Goal: Complete application form: Complete application form

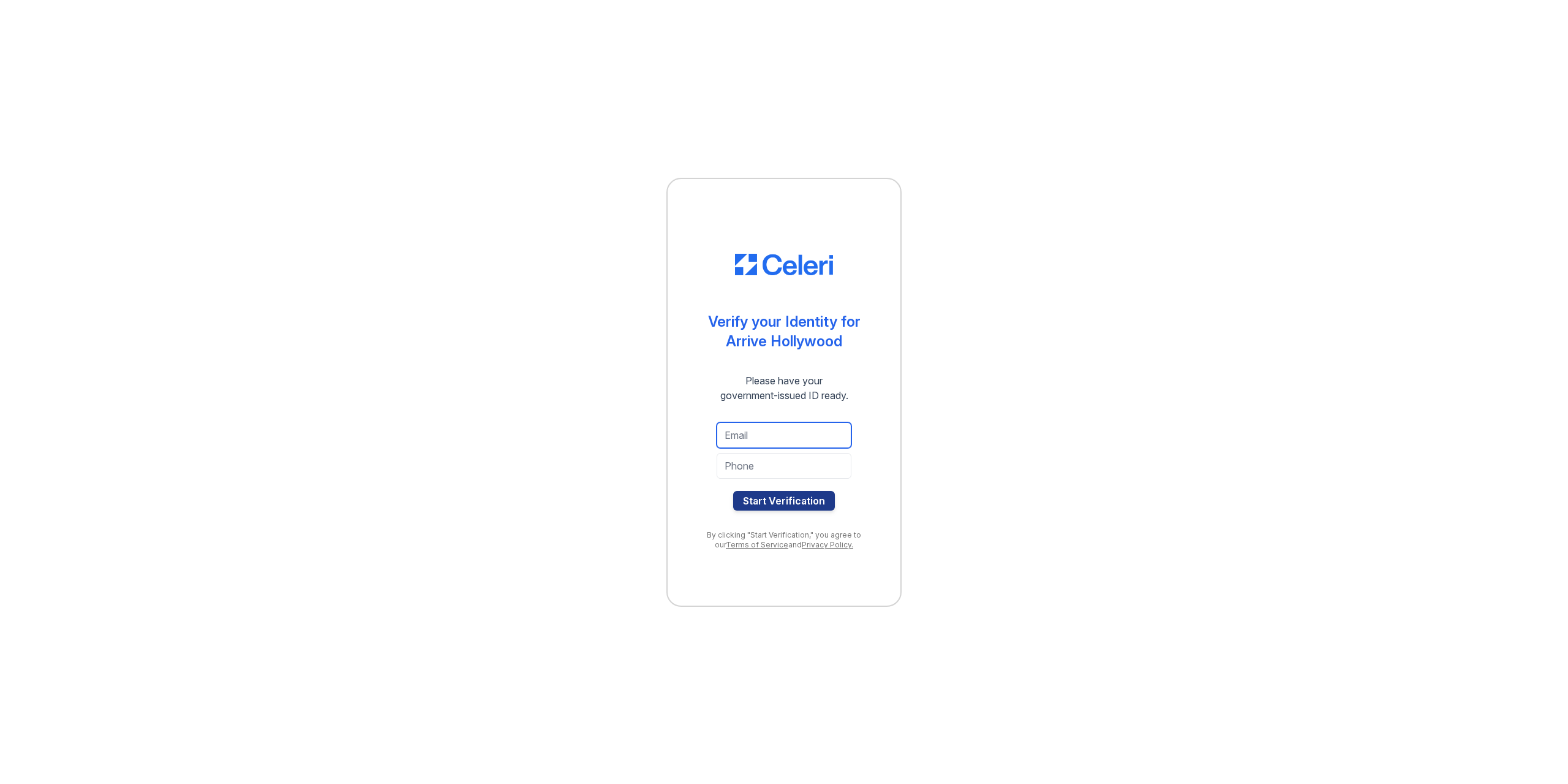
click at [744, 437] on input "email" at bounding box center [784, 434] width 135 height 26
type input "[EMAIL_ADDRESS][DOMAIN_NAME]"
click at [748, 457] on input "tel" at bounding box center [784, 465] width 135 height 26
type input "6196136383"
click at [784, 501] on button "Start Verification" at bounding box center [784, 501] width 102 height 20
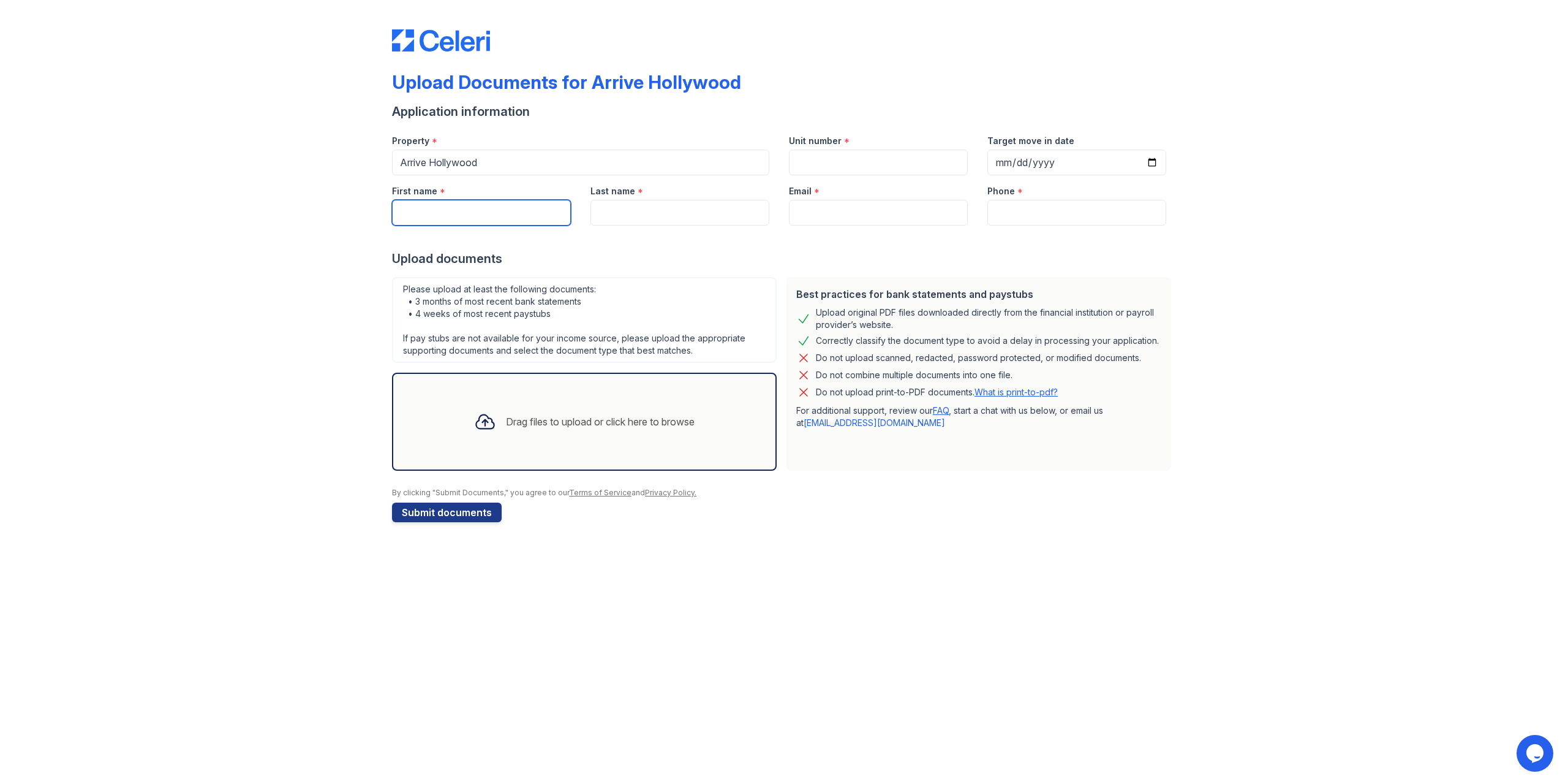
click at [473, 212] on input "First name" at bounding box center [481, 212] width 179 height 26
type input "Aelita"
type input "Istomina"
type input "istomina.aelita1999@gmail.com"
type input "6196136383"
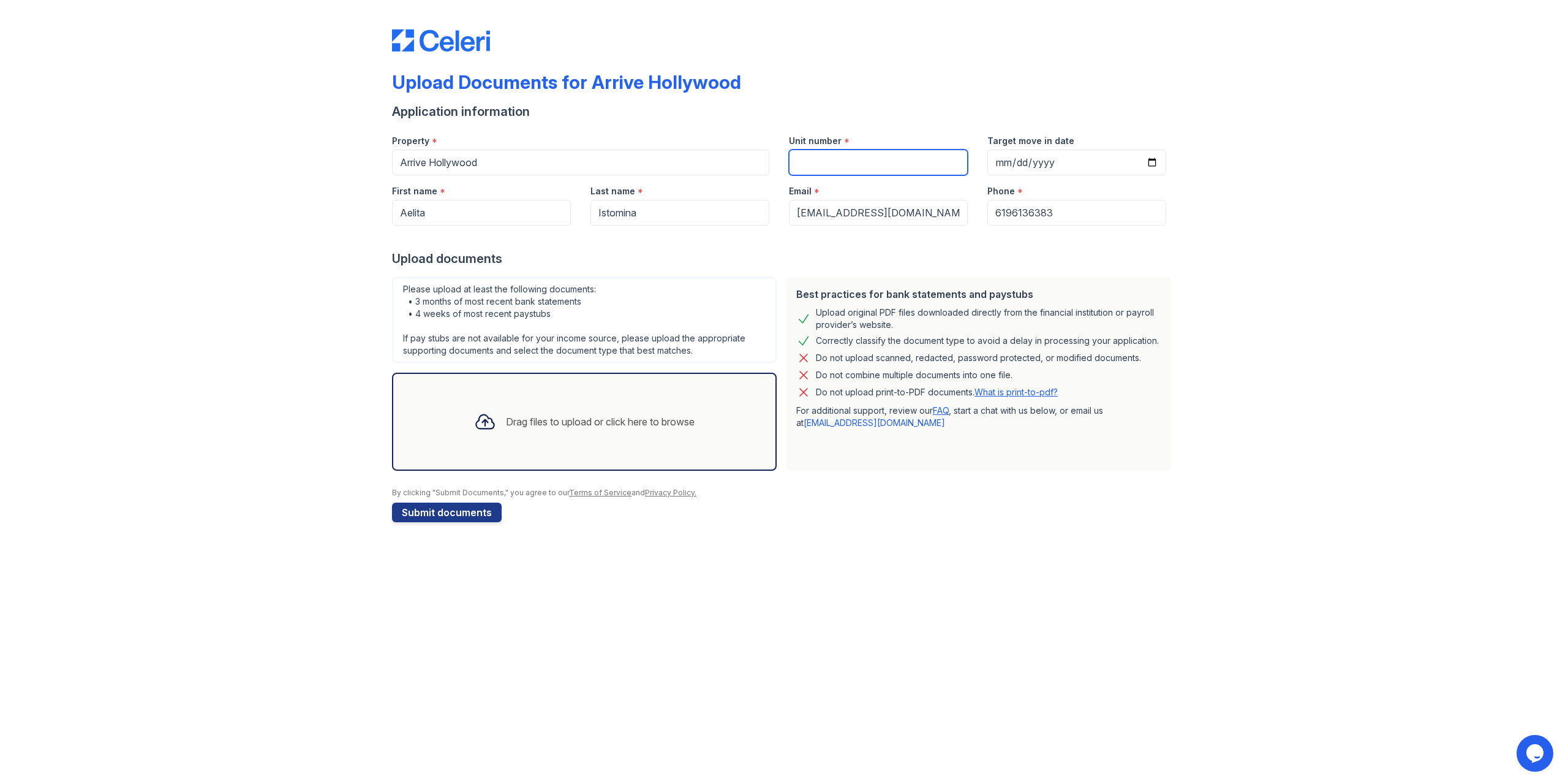
click at [826, 161] on input "Unit number" at bounding box center [878, 162] width 179 height 26
click at [1002, 163] on input "Target move in date" at bounding box center [1077, 162] width 179 height 26
click at [856, 157] on input "Unit number" at bounding box center [878, 162] width 179 height 26
type input "Ы"
click at [1059, 166] on input "Target move in date" at bounding box center [1077, 162] width 179 height 26
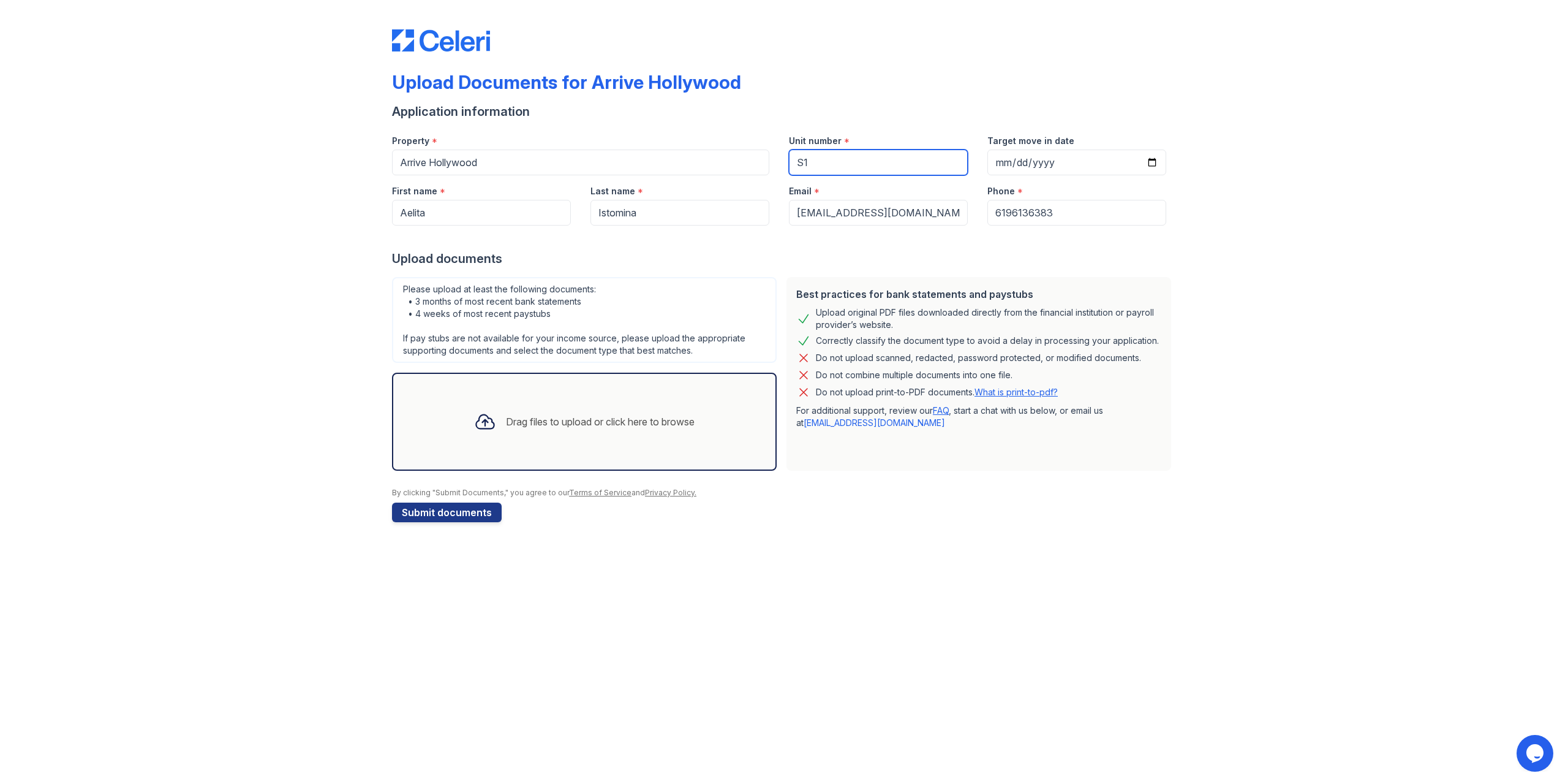
click at [847, 166] on input "S1" at bounding box center [878, 162] width 179 height 26
click at [768, 163] on div "Property * Arrive Hollywood Unit number * S1 Target move in date" at bounding box center [779, 150] width 794 height 51
paste input "4526"
type input "4526"
click at [1018, 530] on div "Upload Documents for Arrive Hollywood Application information Property * Arrive…" at bounding box center [784, 273] width 1528 height 546
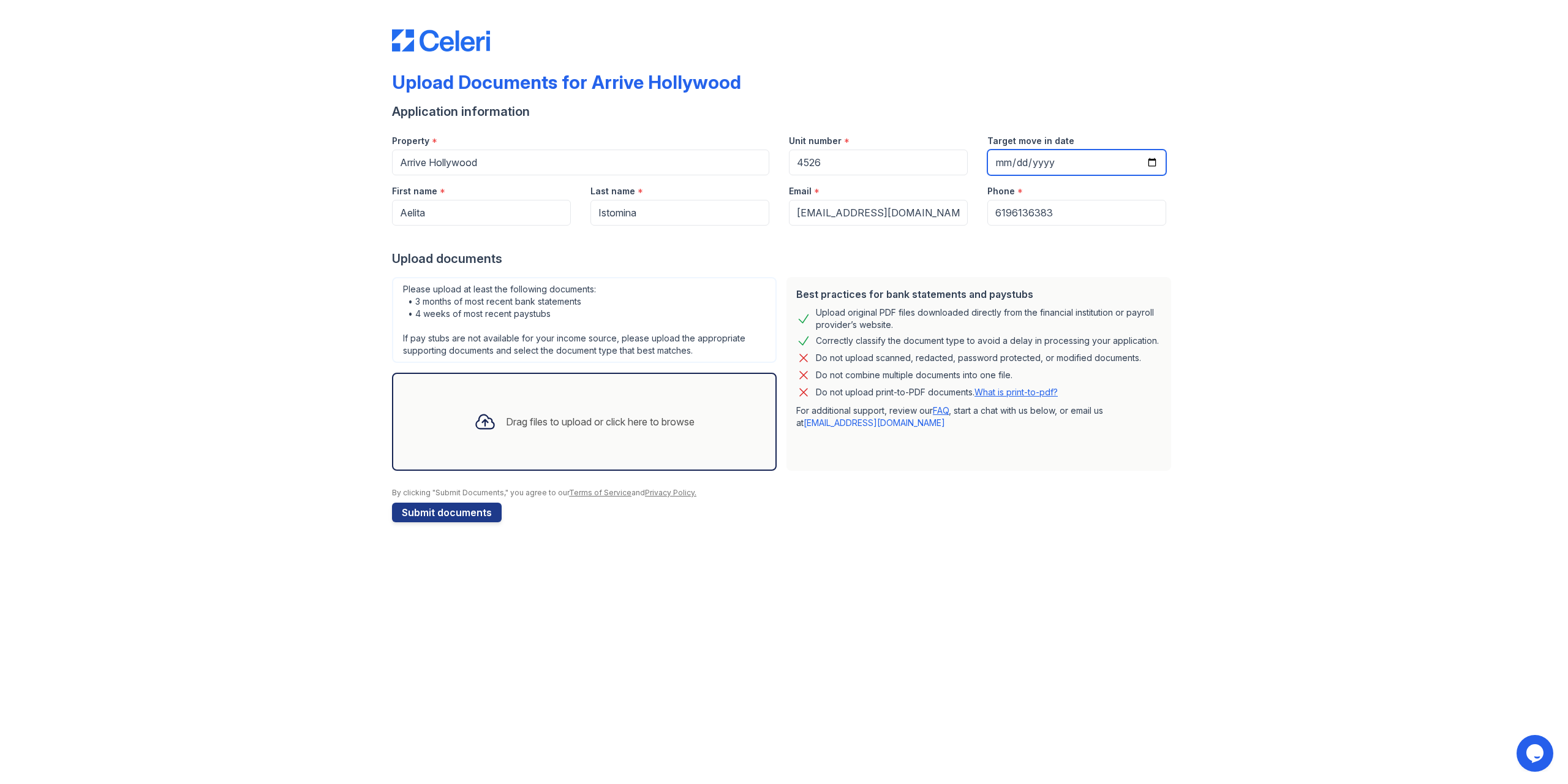
click at [1069, 158] on input "Target move in date" at bounding box center [1077, 162] width 179 height 26
click at [1153, 158] on input "Target move in date" at bounding box center [1077, 162] width 179 height 26
type input "2025-09-30"
click at [480, 423] on icon at bounding box center [484, 422] width 17 height 14
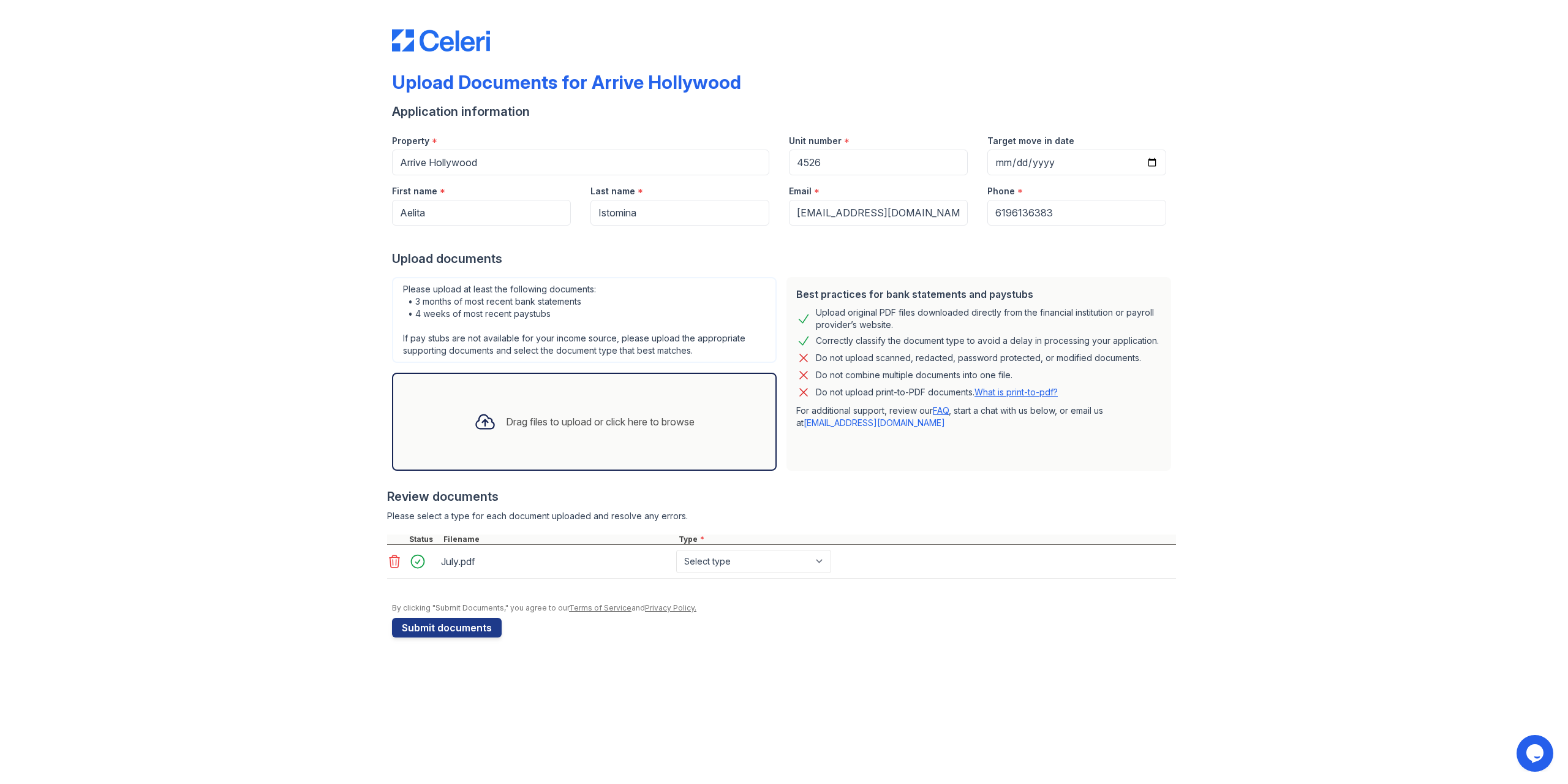
click at [475, 420] on icon at bounding box center [485, 421] width 22 height 22
click at [475, 421] on icon at bounding box center [484, 422] width 17 height 14
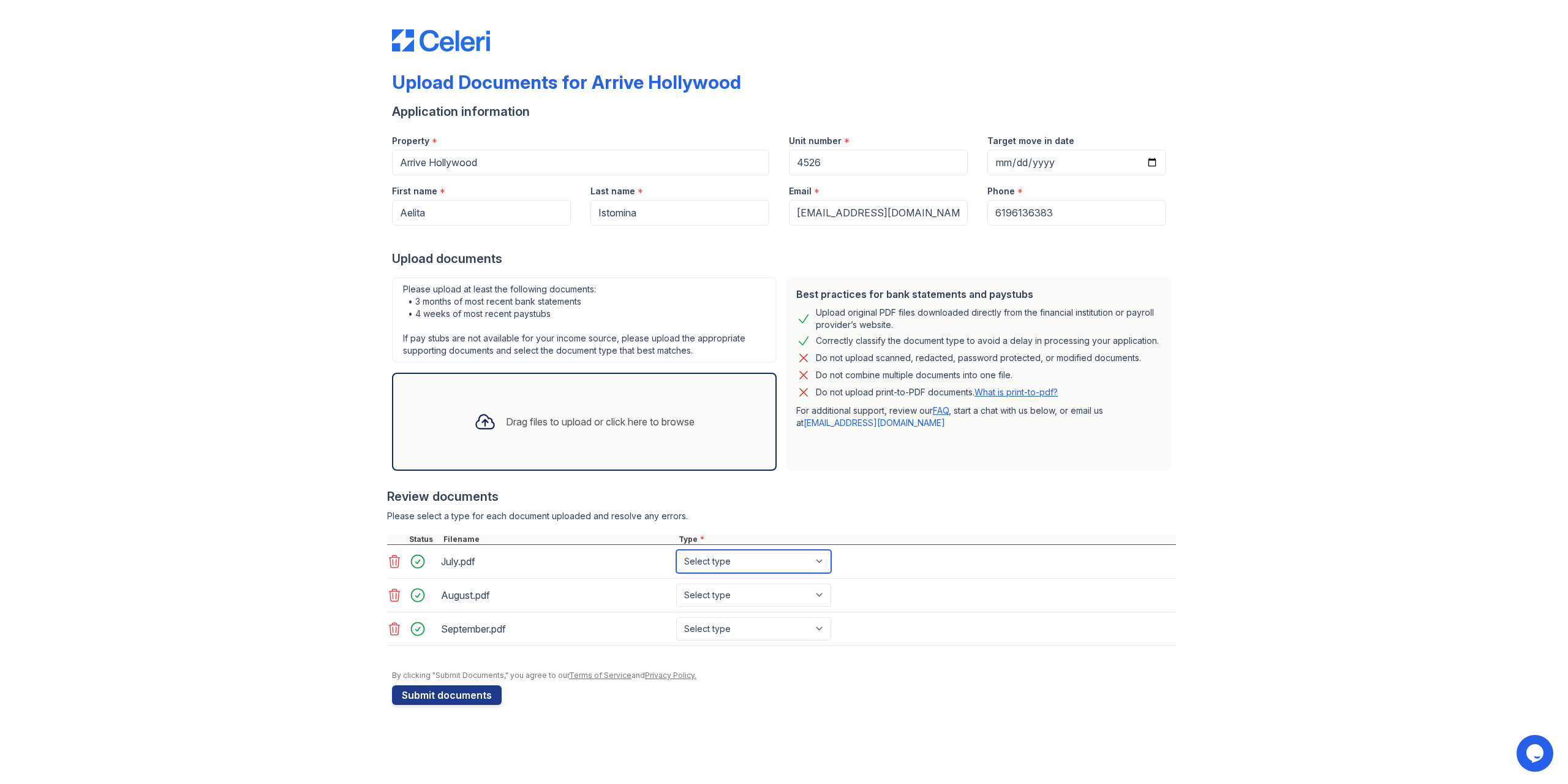
click at [747, 559] on select "Select type Paystub Bank Statement Offer Letter Tax Documents Benefit Award Let…" at bounding box center [753, 561] width 155 height 23
select select "bank_statement"
click at [676, 549] on select "Select type Paystub Bank Statement Offer Letter Tax Documents Benefit Award Let…" at bounding box center [753, 561] width 155 height 23
click at [744, 584] on select "Select type Paystub Bank Statement Offer Letter Tax Documents Benefit Award Let…" at bounding box center [753, 595] width 155 height 23
select select "bank_statement"
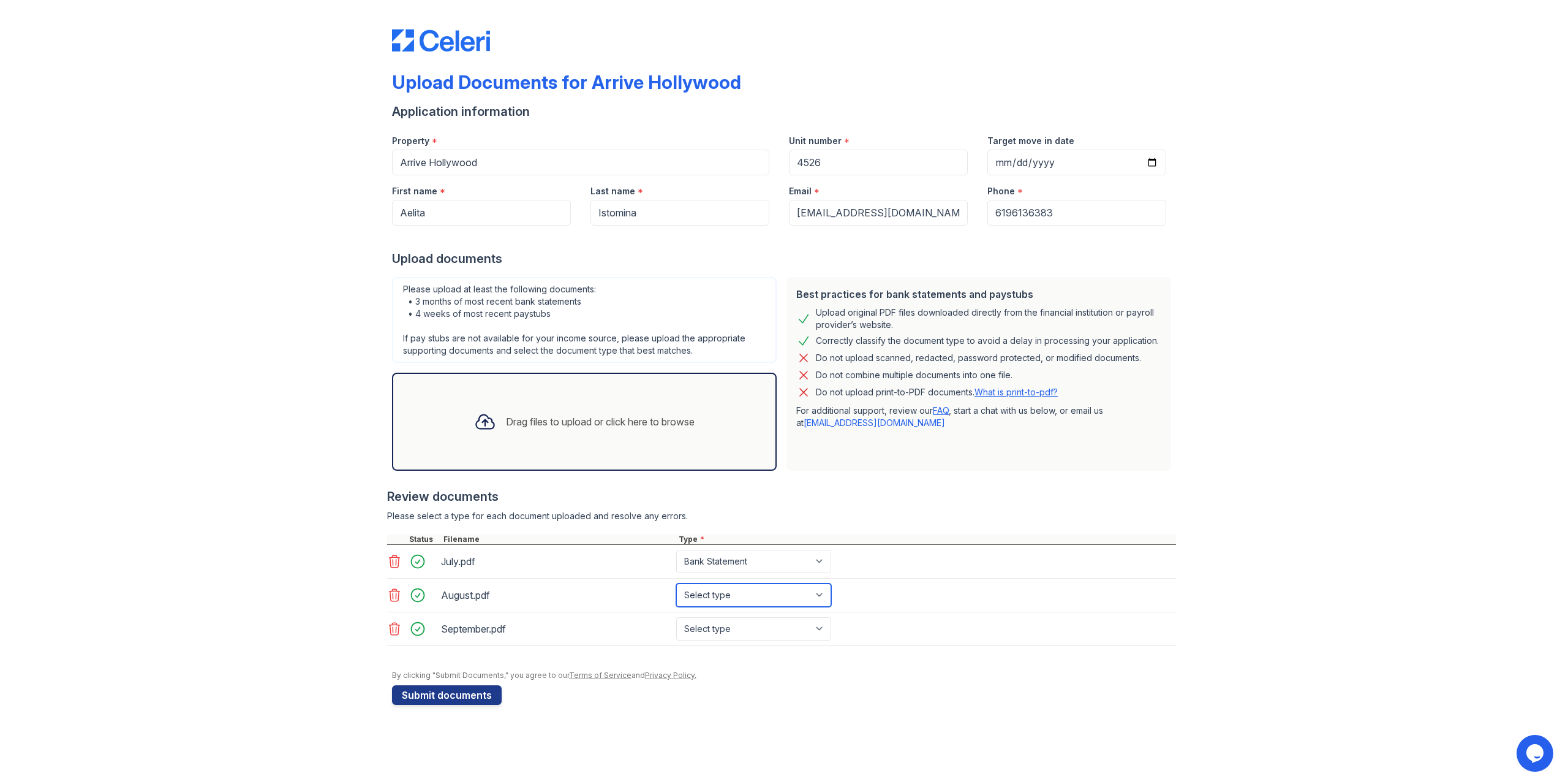
click at [676, 583] on select "Select type Paystub Bank Statement Offer Letter Tax Documents Benefit Award Let…" at bounding box center [753, 595] width 155 height 23
click at [753, 627] on select "Select type Paystub Bank Statement Offer Letter Tax Documents Benefit Award Let…" at bounding box center [753, 628] width 155 height 23
select select "bank_statement"
click at [676, 617] on select "Select type Paystub Bank Statement Offer Letter Tax Documents Benefit Award Let…" at bounding box center [753, 628] width 155 height 23
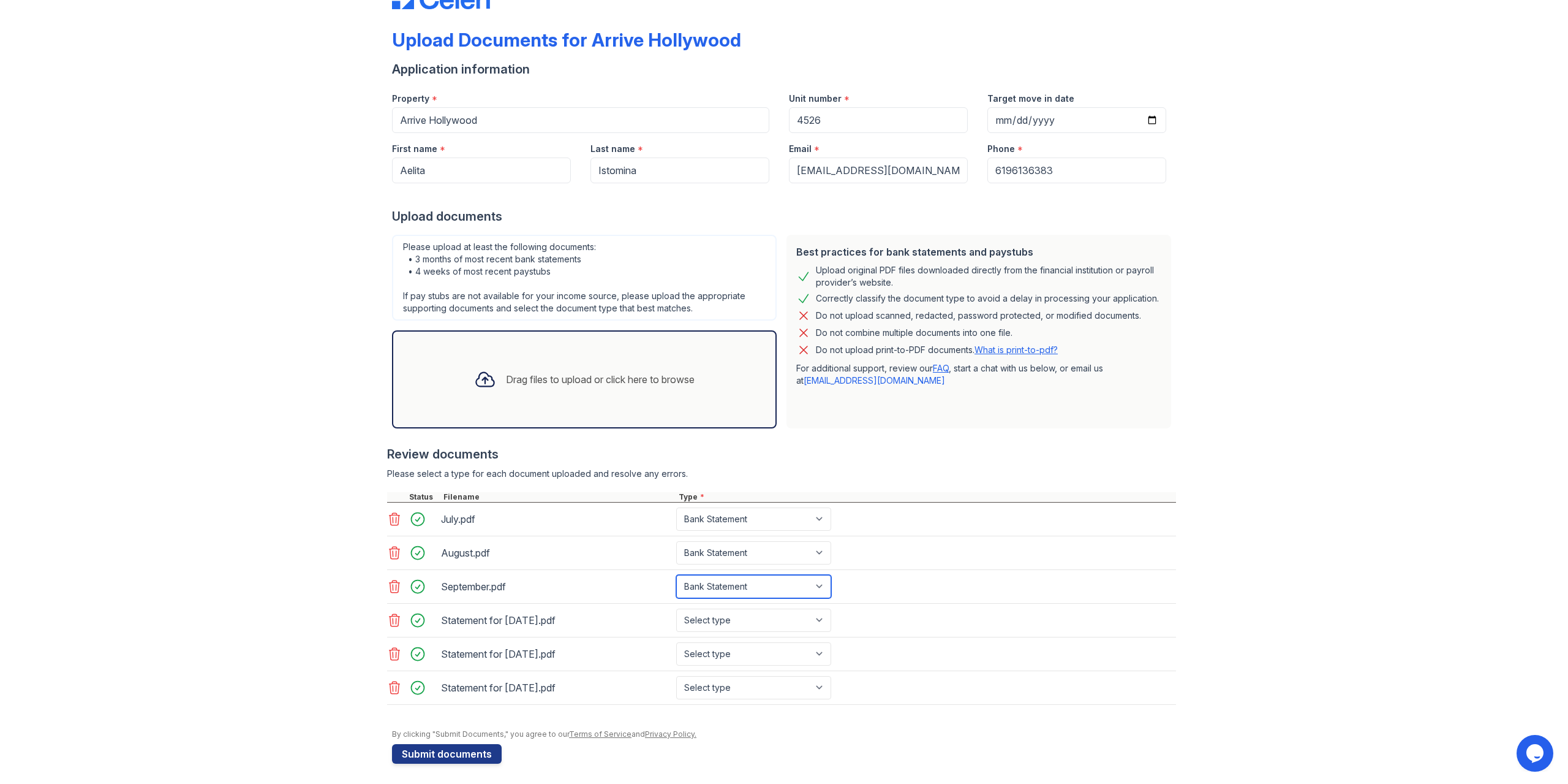
scroll to position [46, 0]
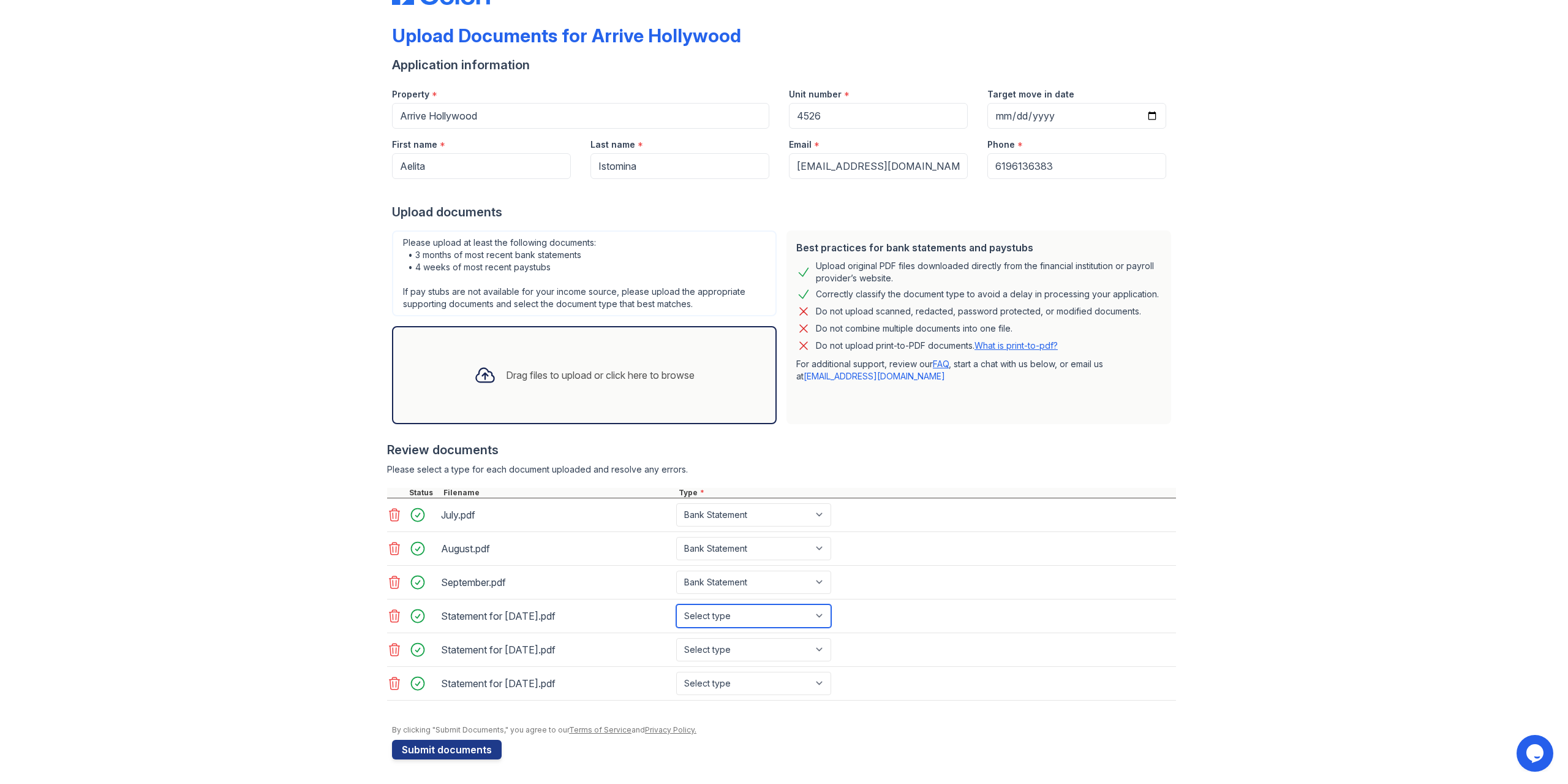
click at [789, 617] on select "Select type Paystub Bank Statement Offer Letter Tax Documents Benefit Award Let…" at bounding box center [753, 616] width 155 height 23
select select "paystub"
click at [676, 604] on select "Select type Paystub Bank Statement Offer Letter Tax Documents Benefit Award Let…" at bounding box center [753, 616] width 155 height 23
click at [743, 631] on div "Statement for Sep 24, 2025.pdf Select type Paystub Bank Statement Offer Letter …" at bounding box center [781, 616] width 789 height 34
click at [736, 644] on select "Select type Paystub Bank Statement Offer Letter Tax Documents Benefit Award Let…" at bounding box center [753, 650] width 155 height 23
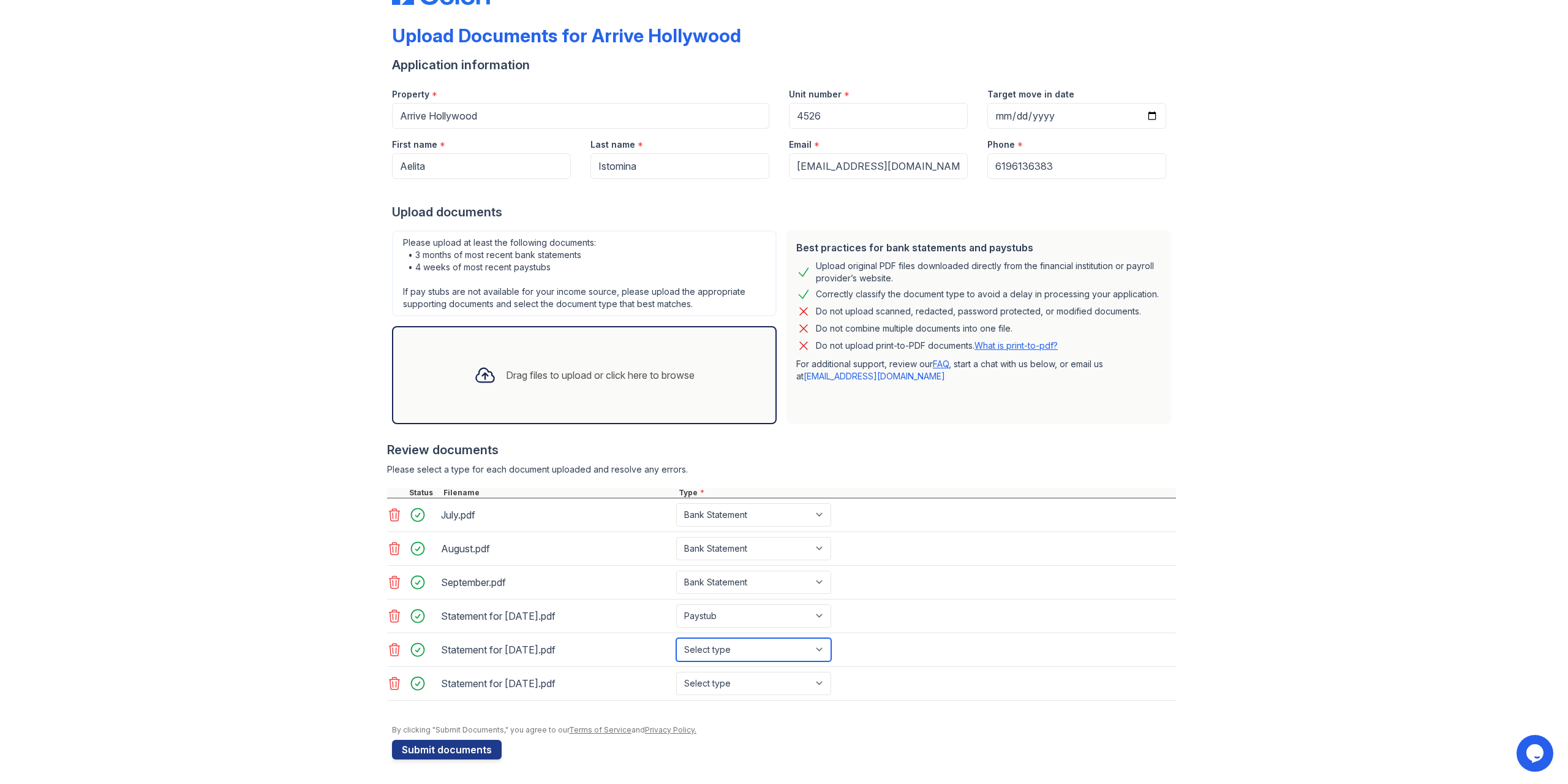
select select "paystub"
click at [676, 638] on select "Select type Paystub Bank Statement Offer Letter Tax Documents Benefit Award Let…" at bounding box center [753, 650] width 155 height 23
click at [724, 685] on select "Select type Paystub Bank Statement Offer Letter Tax Documents Benefit Award Let…" at bounding box center [753, 683] width 155 height 23
select select "paystub"
click at [676, 671] on select "Select type Paystub Bank Statement Offer Letter Tax Documents Benefit Award Let…" at bounding box center [753, 683] width 155 height 23
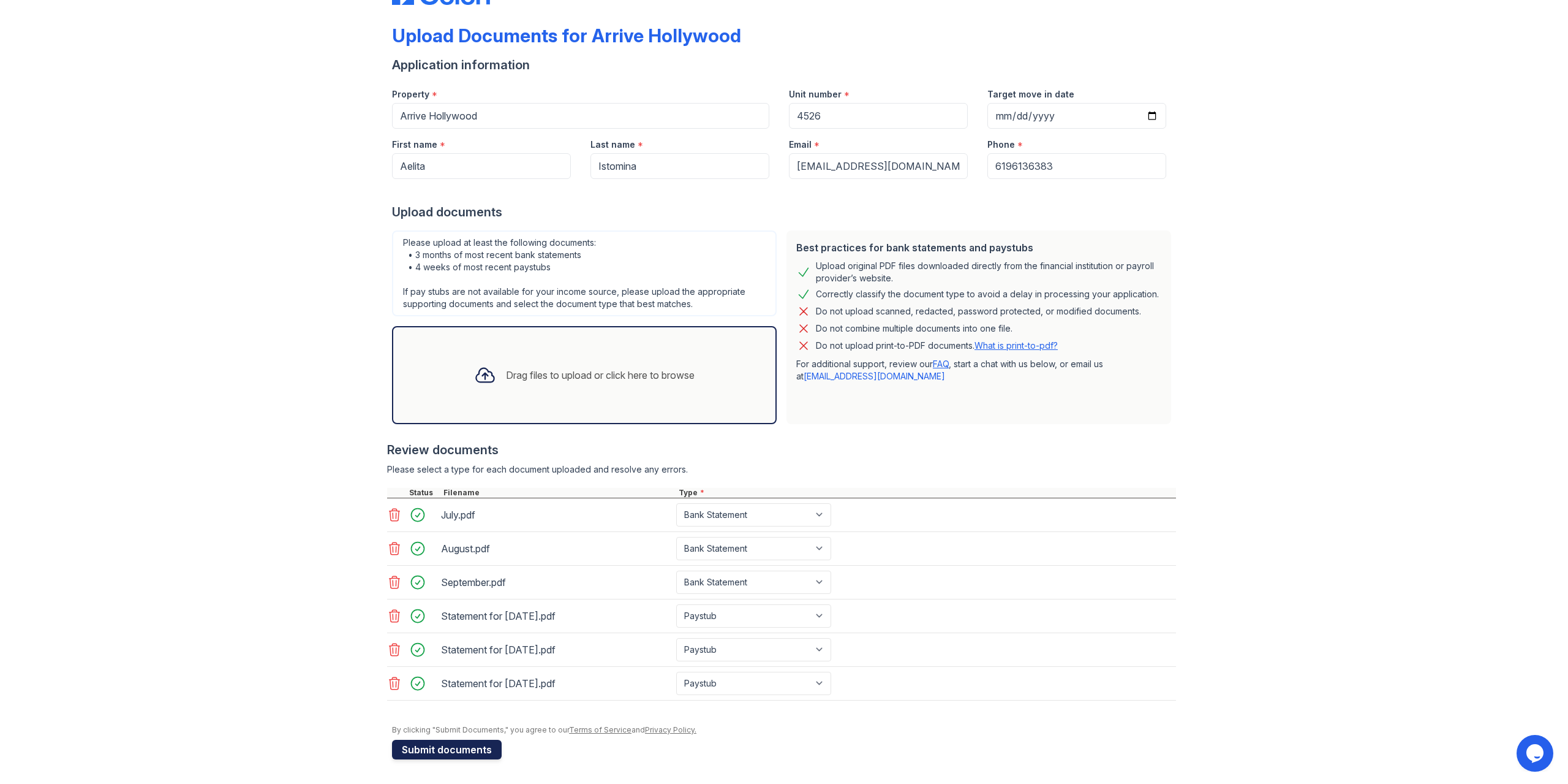
click at [470, 748] on button "Submit documents" at bounding box center [446, 749] width 109 height 20
